Goal: Task Accomplishment & Management: Manage account settings

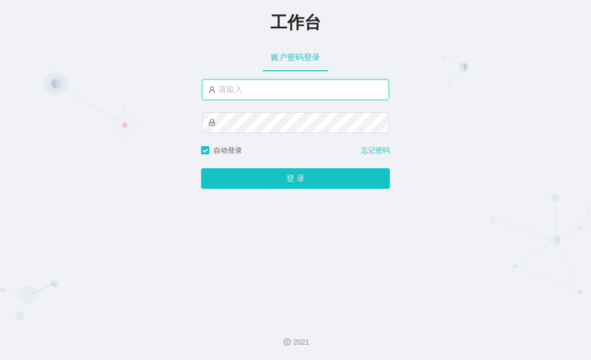
click at [272, 84] on input "text" at bounding box center [295, 89] width 187 height 21
paste input "admin"
type input "admin"
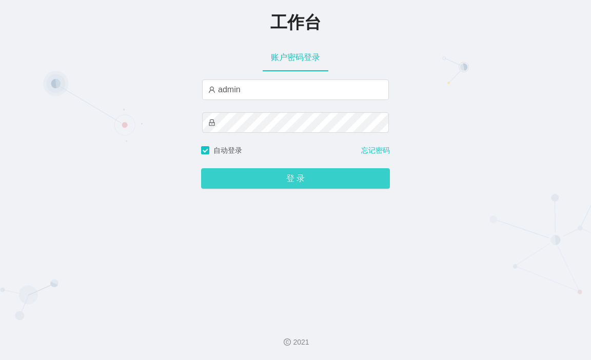
click at [315, 179] on button "登 录" at bounding box center [295, 178] width 189 height 21
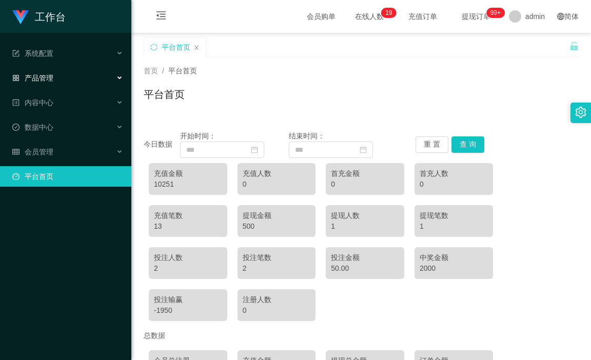
click at [60, 77] on div "产品管理" at bounding box center [65, 78] width 131 height 21
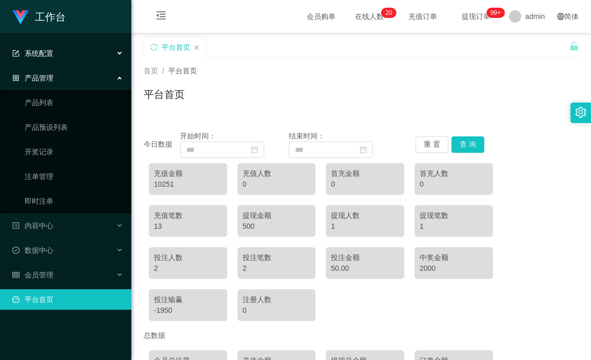
click at [63, 53] on div "系统配置" at bounding box center [65, 53] width 131 height 21
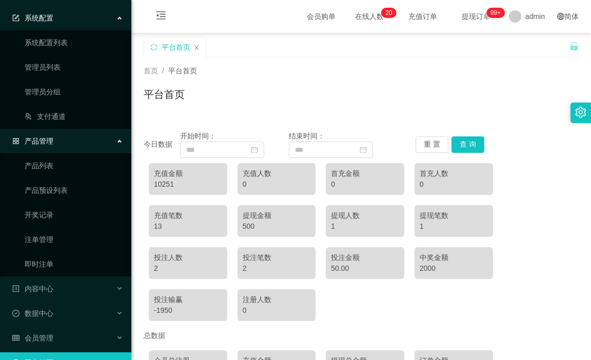
scroll to position [58, 0]
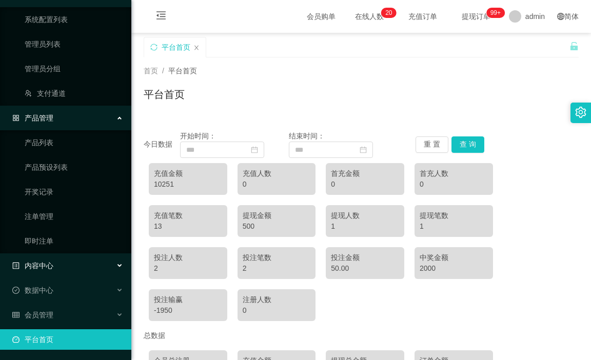
click at [62, 261] on div "内容中心" at bounding box center [65, 265] width 131 height 21
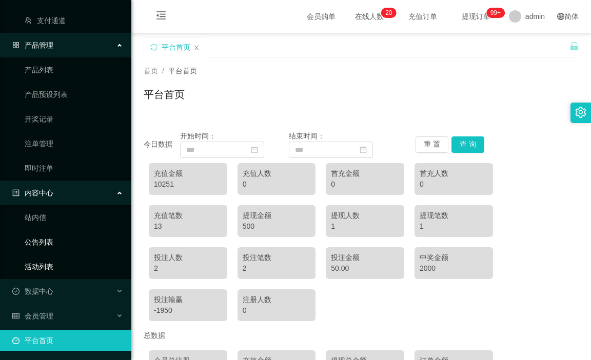
scroll to position [132, 0]
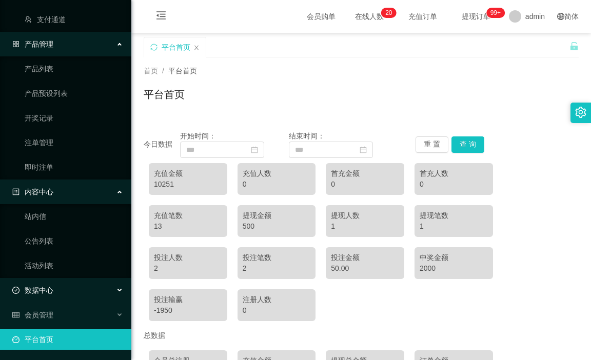
click at [65, 286] on div "数据中心" at bounding box center [65, 290] width 131 height 21
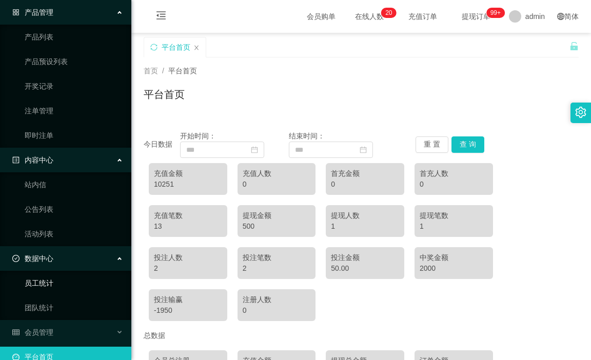
scroll to position [182, 0]
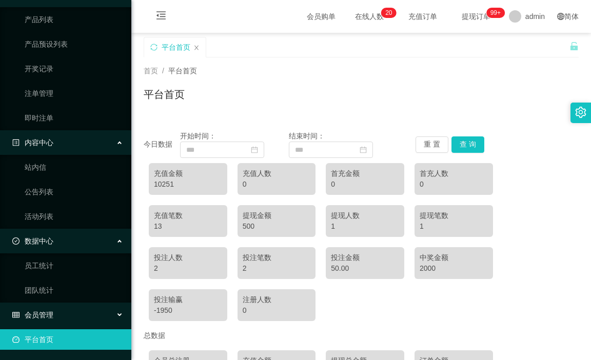
click at [64, 310] on div "会员管理" at bounding box center [65, 315] width 131 height 21
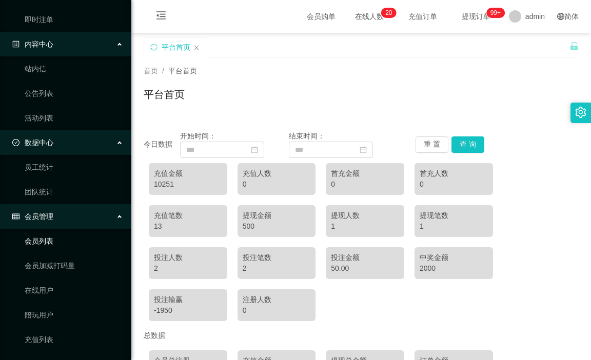
scroll to position [378, 0]
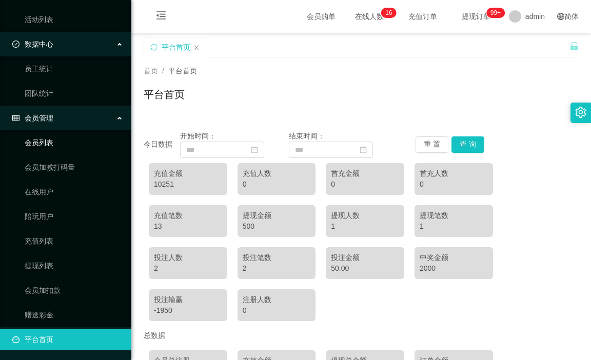
drag, startPoint x: 67, startPoint y: 147, endPoint x: 183, endPoint y: 117, distance: 119.6
click at [67, 147] on link "会员列表" at bounding box center [74, 142] width 98 height 21
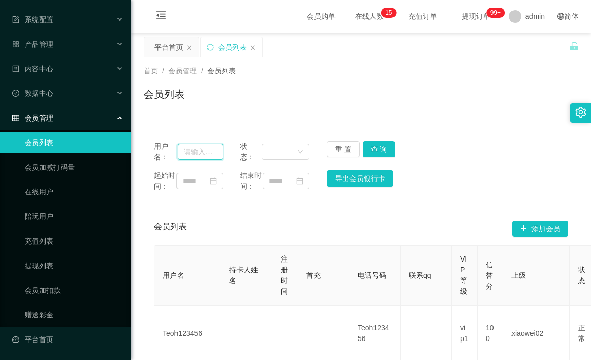
drag, startPoint x: 201, startPoint y: 150, endPoint x: 226, endPoint y: 154, distance: 25.5
click at [201, 150] on input "text" at bounding box center [199, 152] width 45 height 16
paste input "xiaoqi520"
type input "xiaoqi520"
click at [381, 152] on button "查 询" at bounding box center [379, 149] width 33 height 16
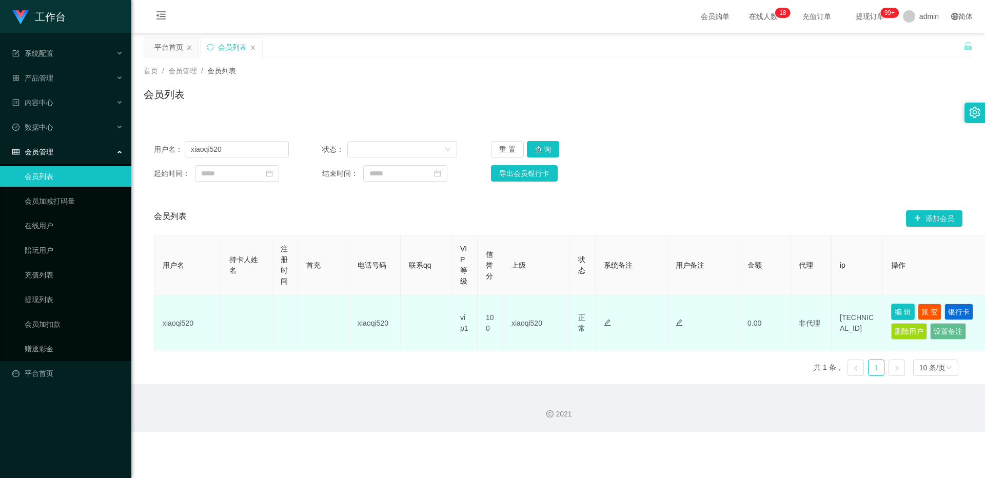
click at [590, 305] on button "编 辑" at bounding box center [903, 312] width 24 height 16
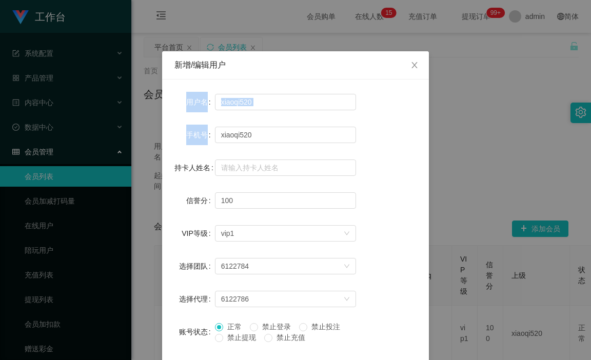
drag, startPoint x: 331, startPoint y: 61, endPoint x: 411, endPoint y: 131, distance: 106.8
click at [358, 115] on div "新增/编辑用户 用户名 xiaoqi520 手机号 xiaoqi520 持卡人姓名 信誉分 100 VIP等级 选择VIP等级 vip1 选择团队 61227…" at bounding box center [295, 274] width 267 height 447
copy div "新增/编辑用户 用户名 手机号"
click at [361, 135] on div "手机号 xiaoqi520" at bounding box center [295, 135] width 242 height 21
click at [322, 67] on div "新增/编辑用户" at bounding box center [295, 64] width 242 height 11
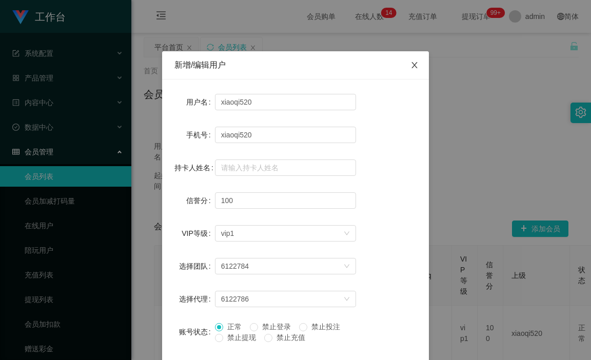
drag, startPoint x: 412, startPoint y: 65, endPoint x: 491, endPoint y: 87, distance: 82.5
click at [412, 65] on icon "图标: close" at bounding box center [414, 65] width 8 height 8
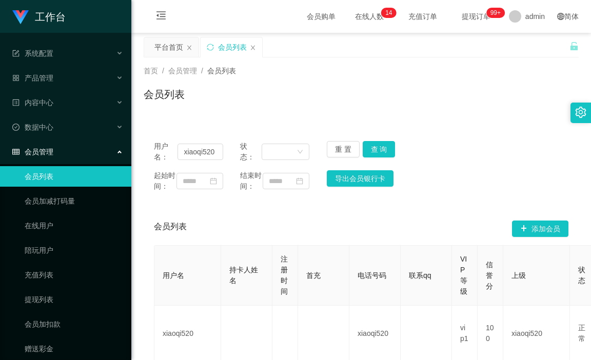
scroll to position [0, 400]
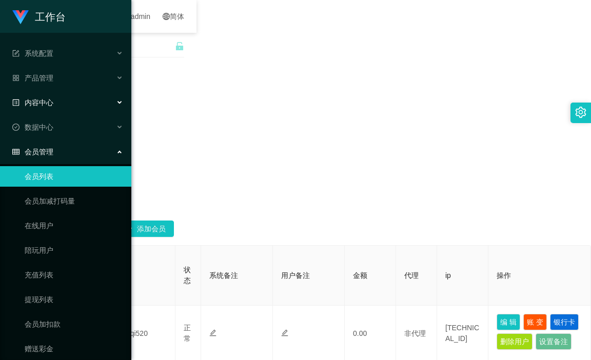
click at [68, 107] on div "内容中心" at bounding box center [65, 102] width 131 height 21
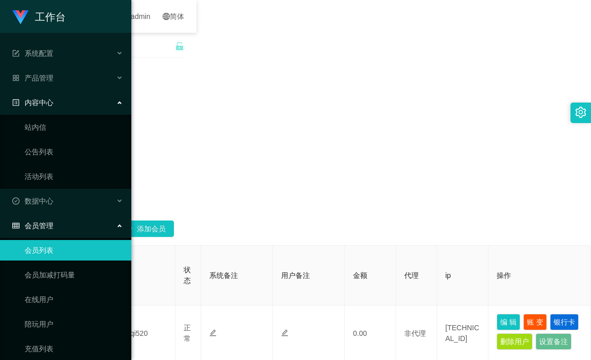
click at [68, 107] on div "内容中心" at bounding box center [65, 102] width 131 height 21
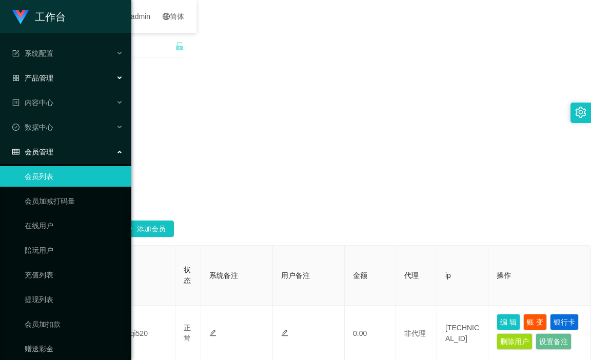
click at [67, 77] on div "产品管理" at bounding box center [65, 78] width 131 height 21
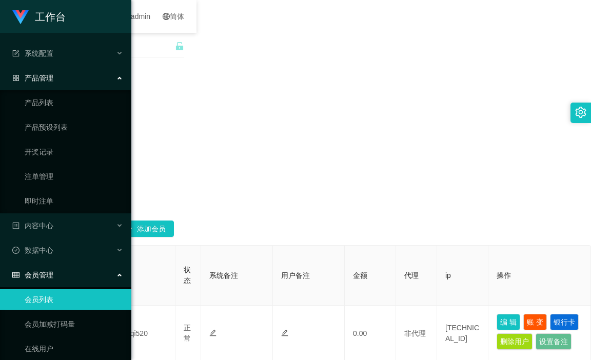
click at [68, 83] on div "产品管理" at bounding box center [65, 78] width 131 height 21
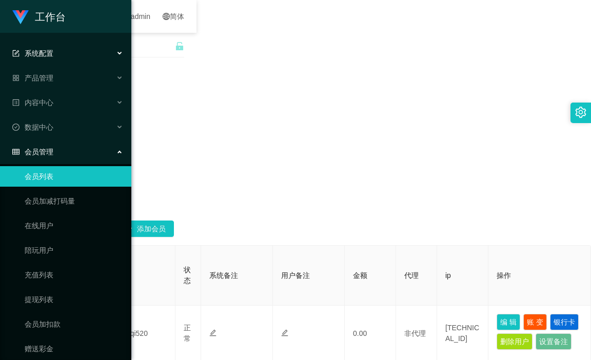
click at [69, 55] on div "系统配置" at bounding box center [65, 53] width 131 height 21
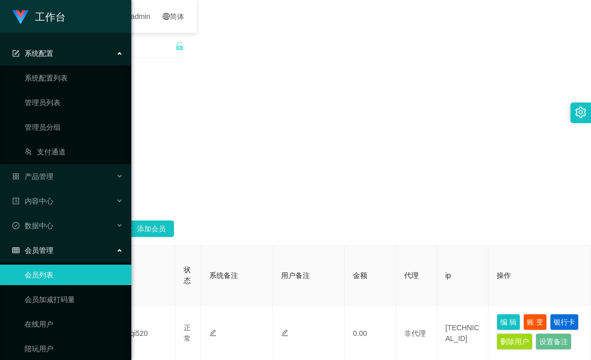
click at [69, 55] on div "系统配置" at bounding box center [65, 53] width 131 height 21
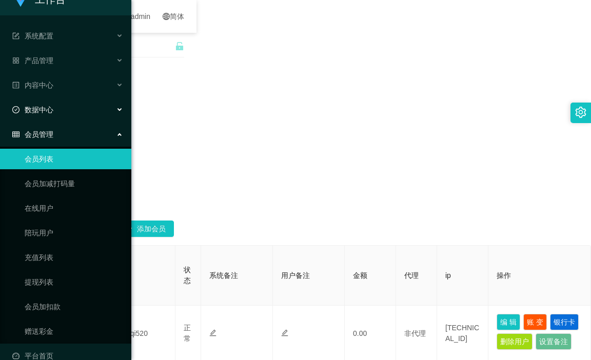
scroll to position [34, 0]
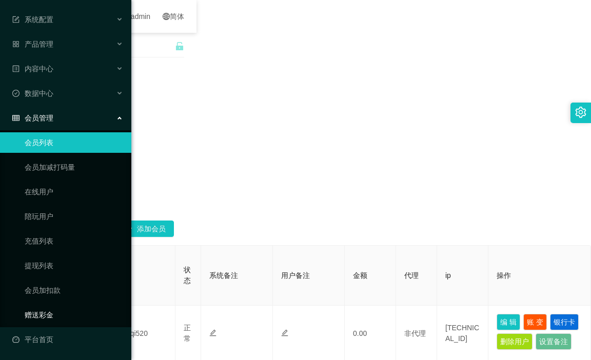
click at [52, 314] on link "赠送彩金" at bounding box center [74, 315] width 98 height 21
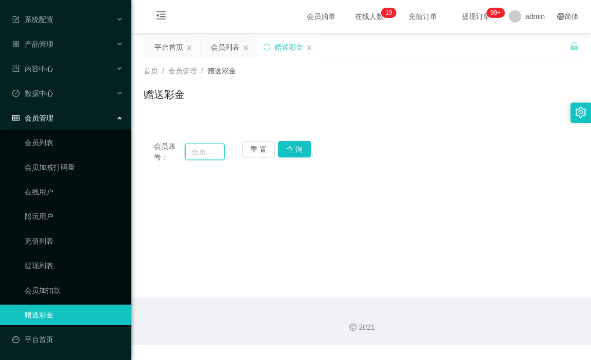
click at [198, 154] on input "text" at bounding box center [204, 152] width 39 height 16
paste input "[URL][DOMAIN_NAME]"
click at [208, 146] on input "[URL][DOMAIN_NAME]" at bounding box center [204, 152] width 39 height 16
paste input "xiaoqi520"
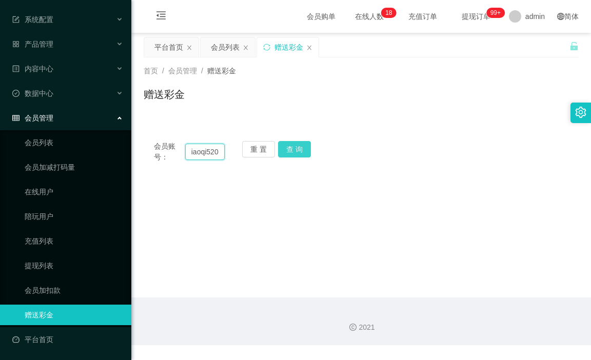
type input "xiaoqi520"
click at [298, 151] on button "查 询" at bounding box center [294, 149] width 33 height 16
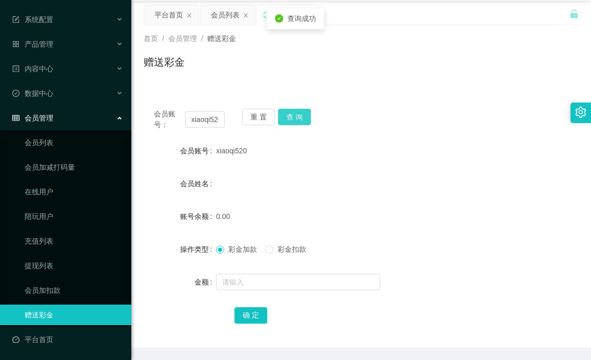
scroll to position [68, 0]
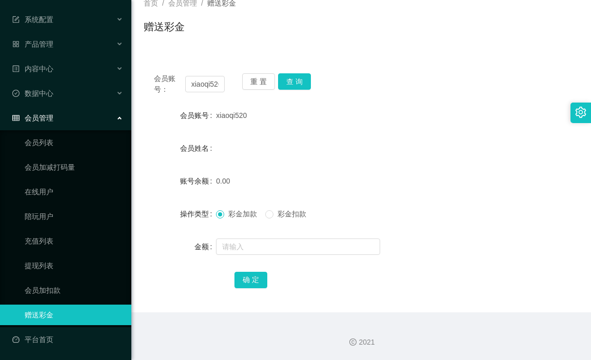
click at [411, 155] on div "会员姓名" at bounding box center [361, 148] width 435 height 21
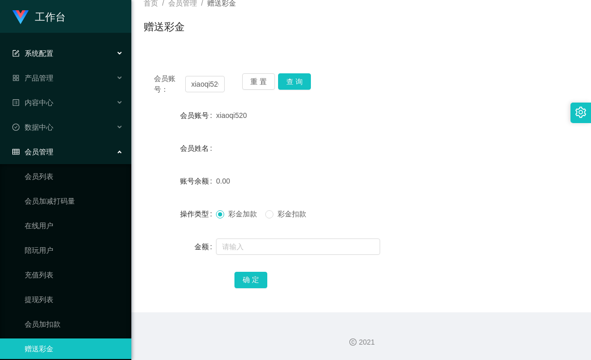
click at [69, 56] on div "系统配置" at bounding box center [65, 53] width 131 height 21
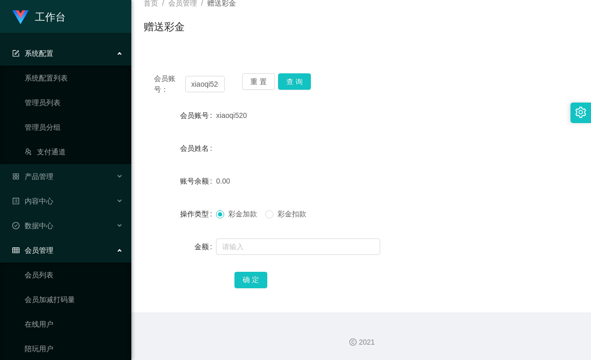
click at [69, 56] on div "系统配置" at bounding box center [65, 53] width 131 height 21
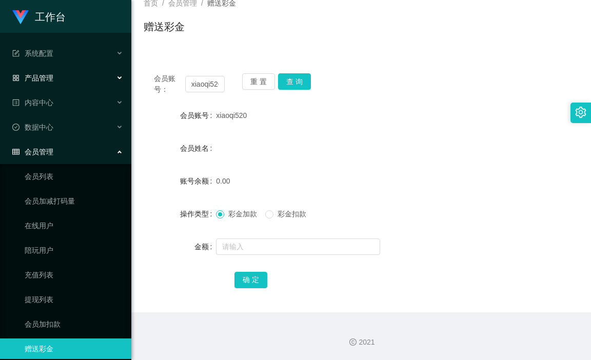
click at [57, 81] on div "产品管理" at bounding box center [65, 78] width 131 height 21
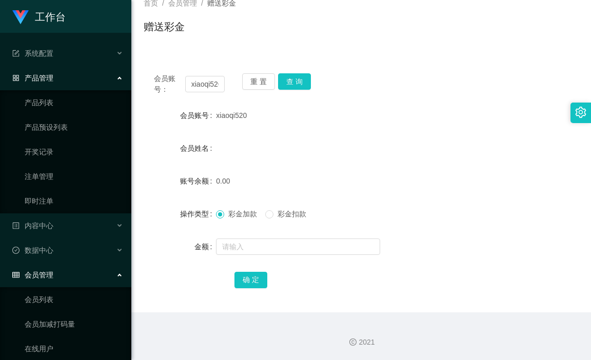
click at [79, 86] on div "产品管理" at bounding box center [65, 78] width 131 height 21
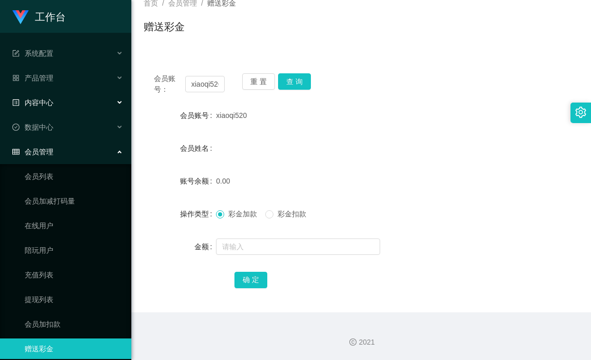
click at [71, 105] on div "内容中心" at bounding box center [65, 102] width 131 height 21
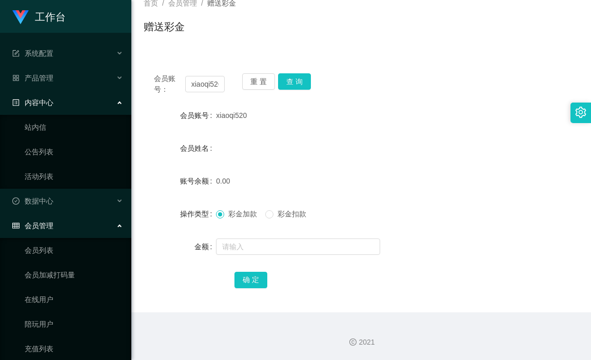
click at [71, 105] on div "内容中心" at bounding box center [65, 102] width 131 height 21
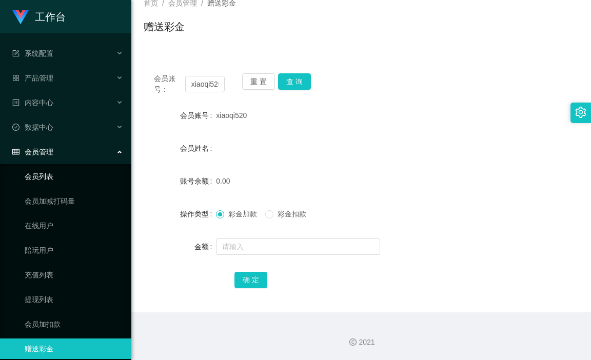
scroll to position [34, 0]
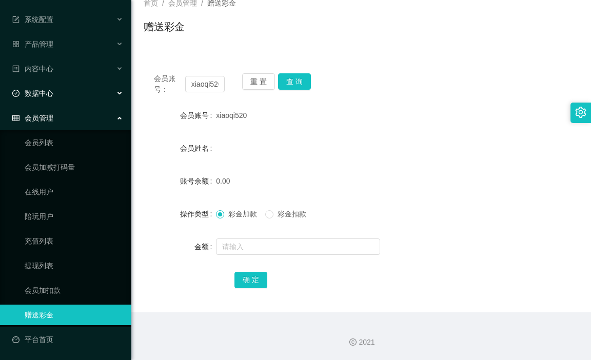
click at [64, 93] on div "数据中心" at bounding box center [65, 93] width 131 height 21
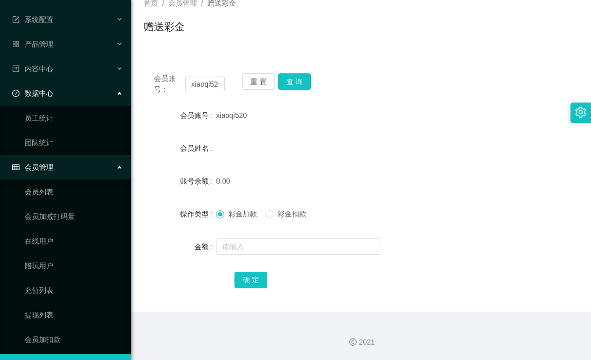
click at [64, 93] on div "数据中心" at bounding box center [65, 93] width 131 height 21
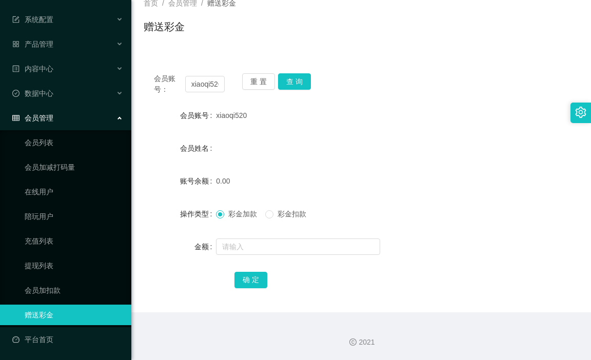
click at [87, 125] on div "会员管理" at bounding box center [65, 118] width 131 height 21
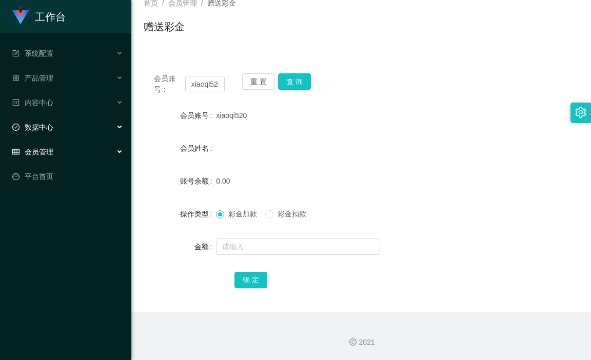
scroll to position [0, 0]
